Goal: Information Seeking & Learning: Find specific fact

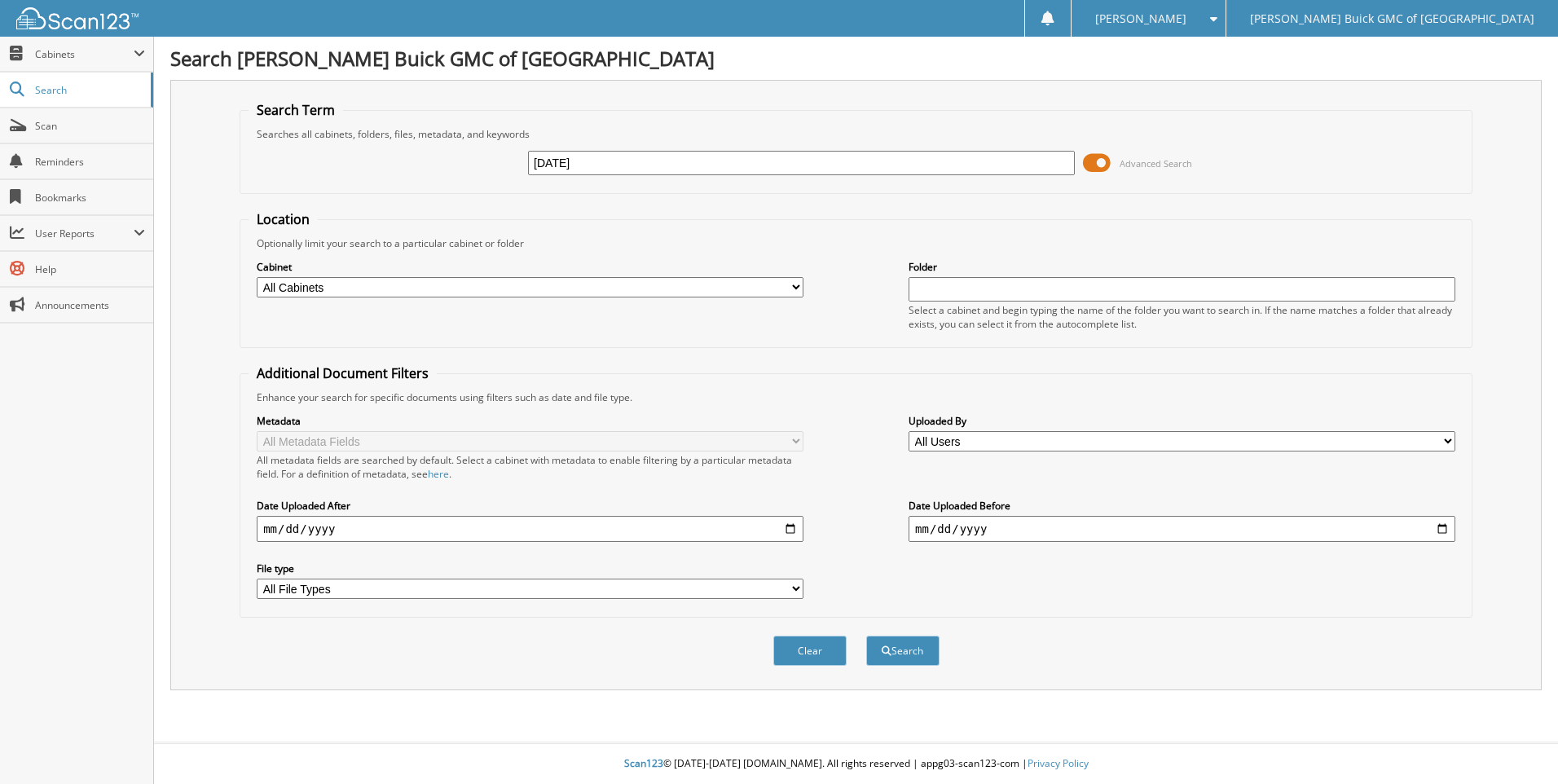
type input "[DATE]"
click at [866, 635] on button "Search" at bounding box center [902, 650] width 73 height 30
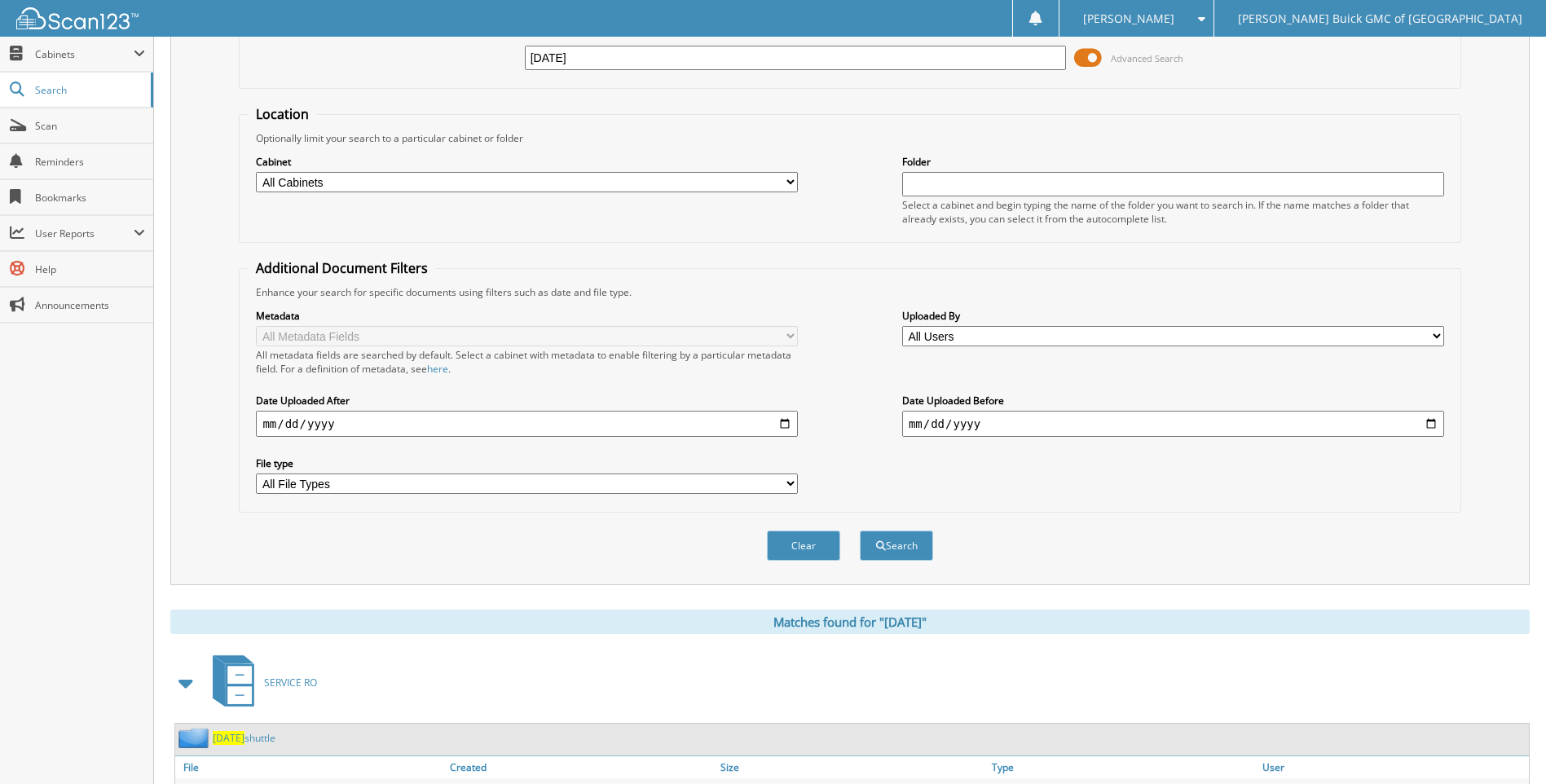
scroll to position [191, 0]
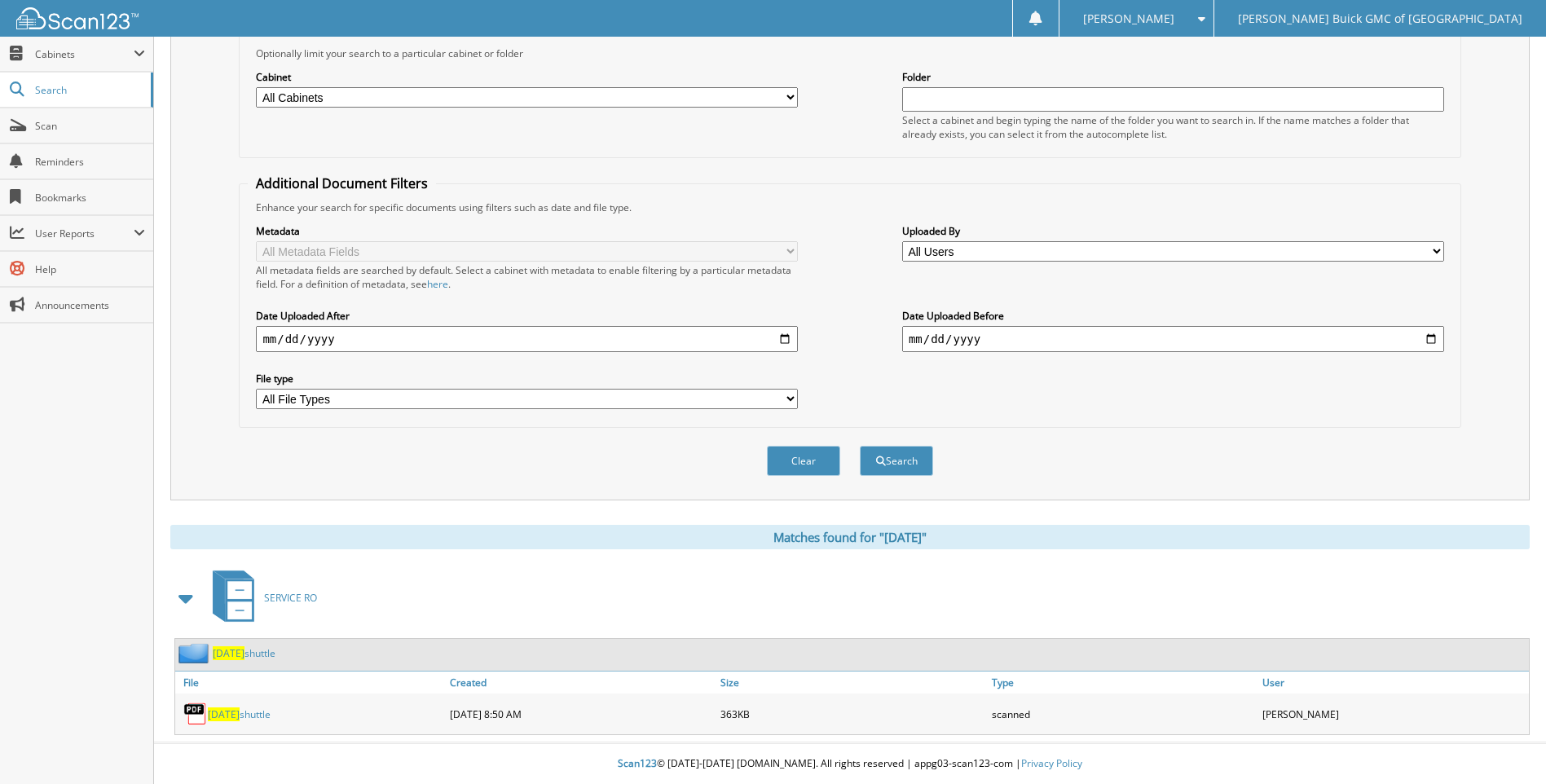
click at [213, 712] on span "[DATE]" at bounding box center [223, 713] width 32 height 14
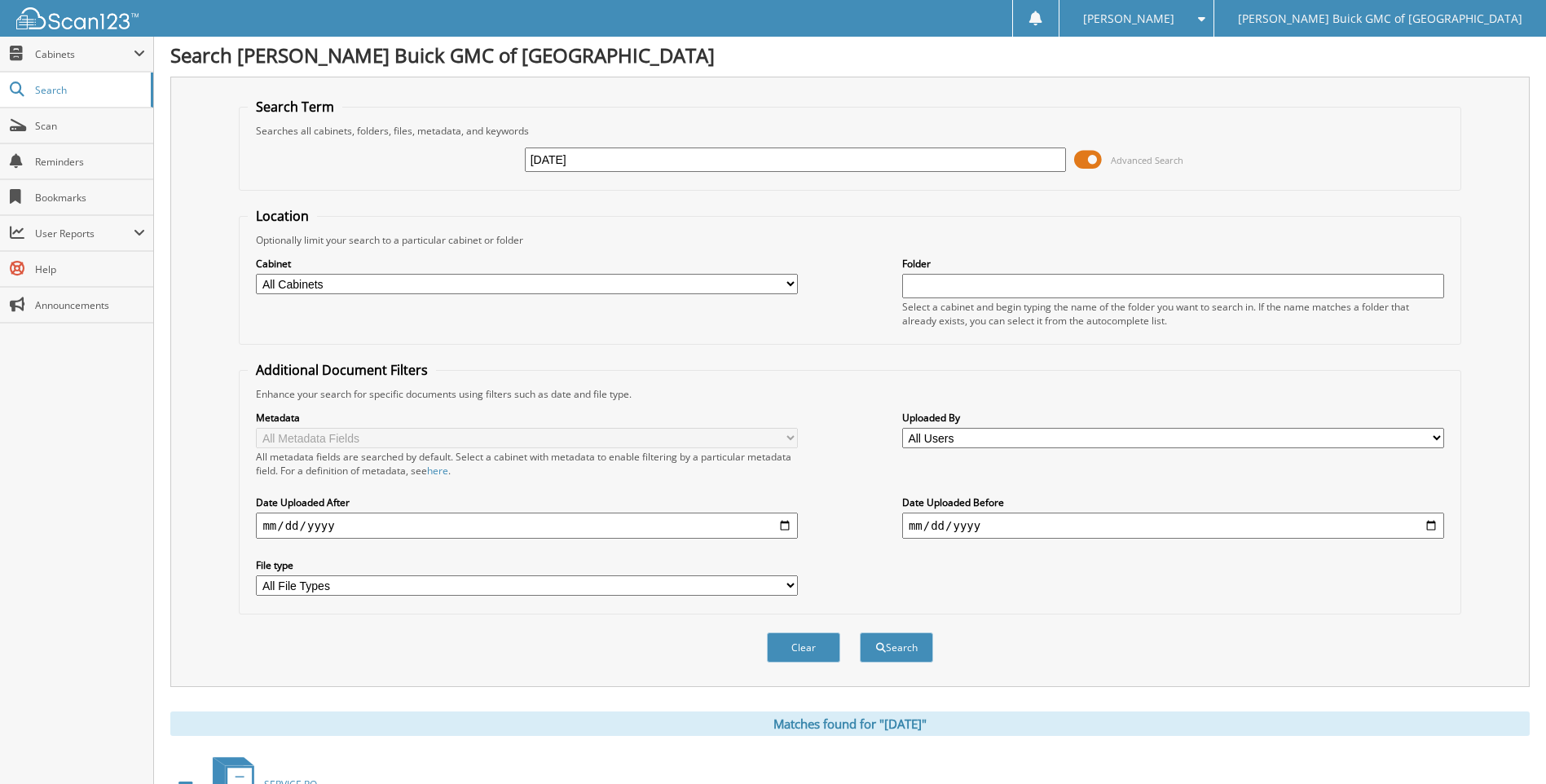
scroll to position [0, 0]
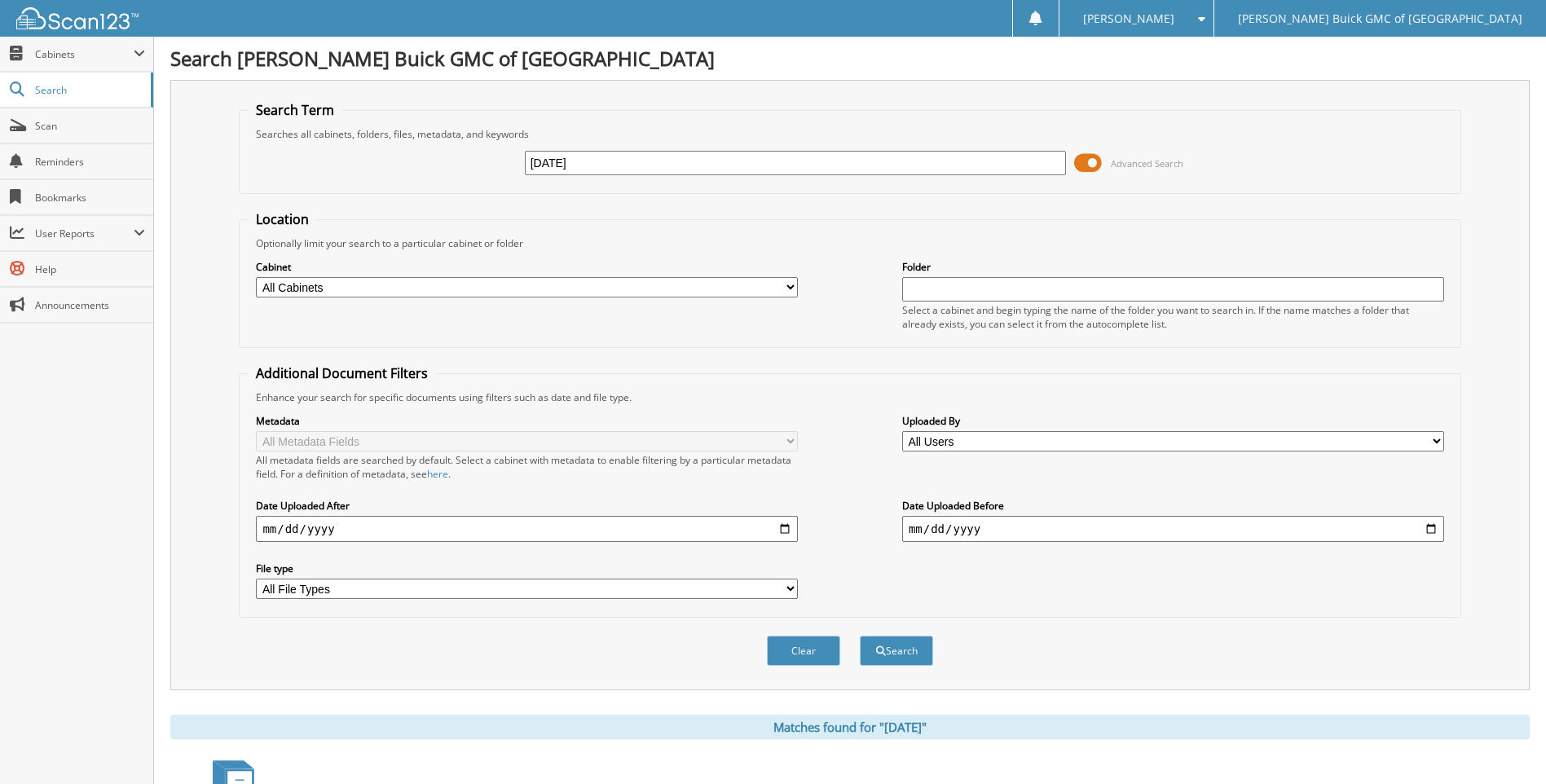
click at [675, 167] on input "2025-09-12" at bounding box center [795, 163] width 542 height 24
type input "[DATE]"
click at [860, 635] on button "Search" at bounding box center [896, 650] width 73 height 30
click at [698, 160] on input "[DATE]" at bounding box center [795, 163] width 542 height 24
click at [860, 635] on button "Search" at bounding box center [896, 650] width 73 height 30
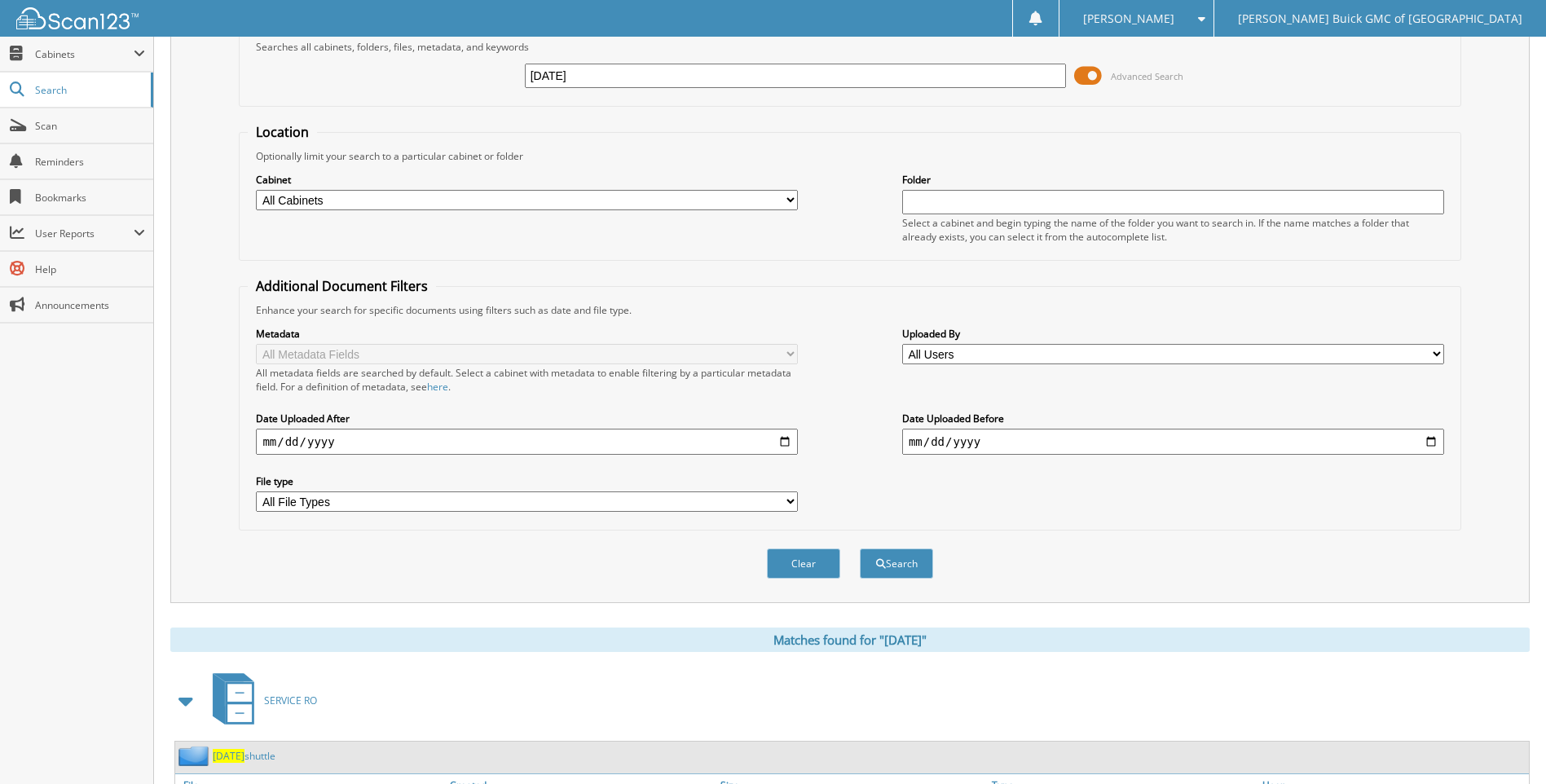
scroll to position [191, 0]
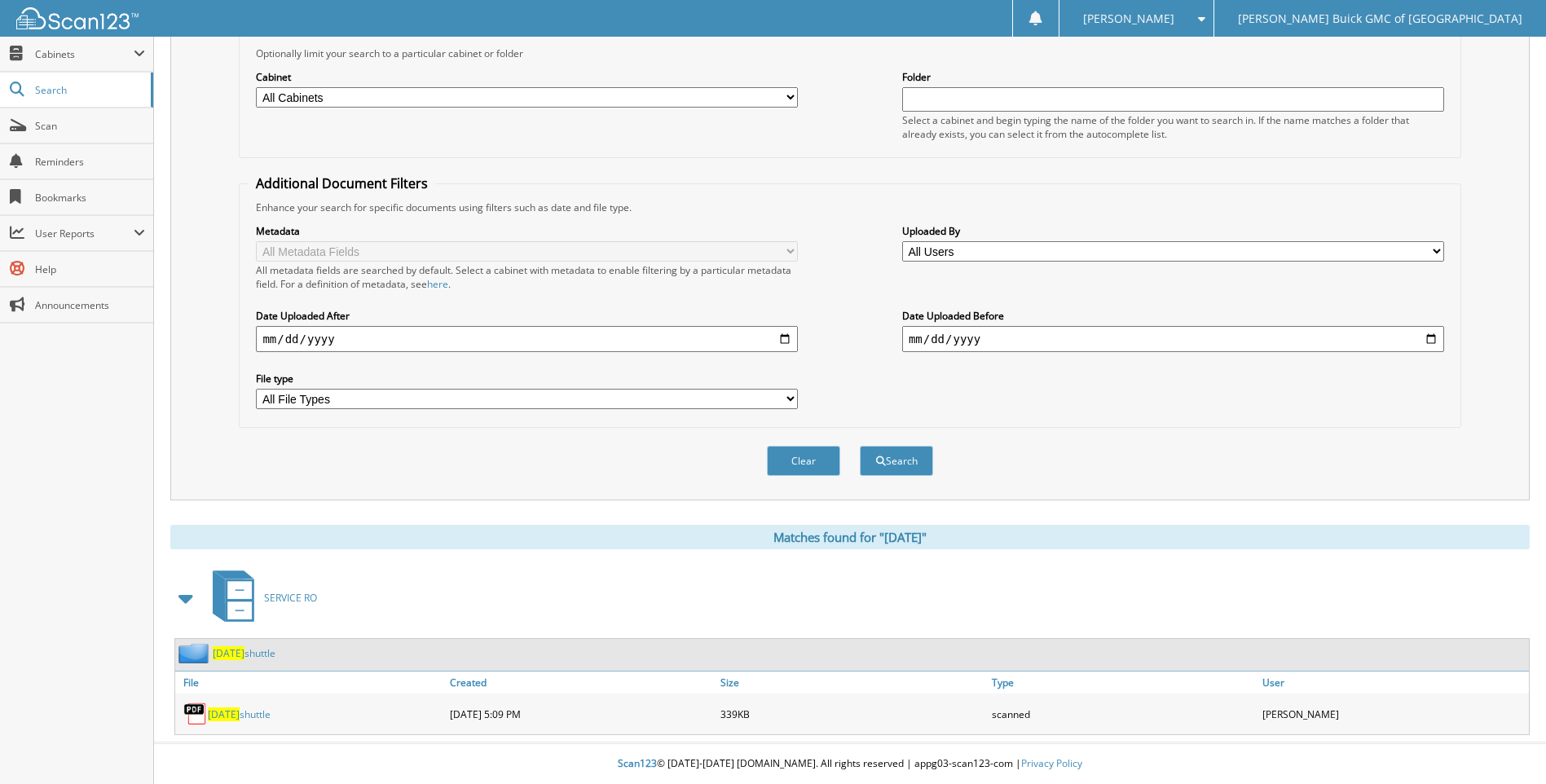
click at [216, 717] on span "[DATE]" at bounding box center [223, 713] width 32 height 14
